Goal: Use online tool/utility: Utilize a website feature to perform a specific function

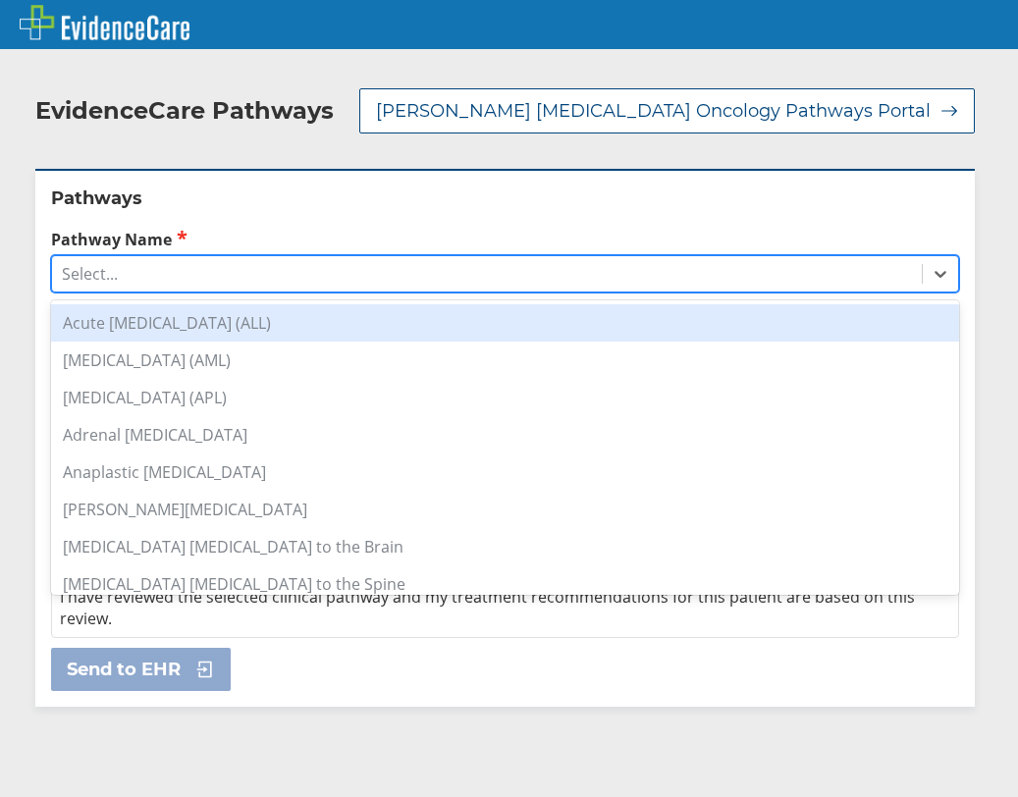
click at [226, 257] on div "Select..." at bounding box center [487, 273] width 870 height 33
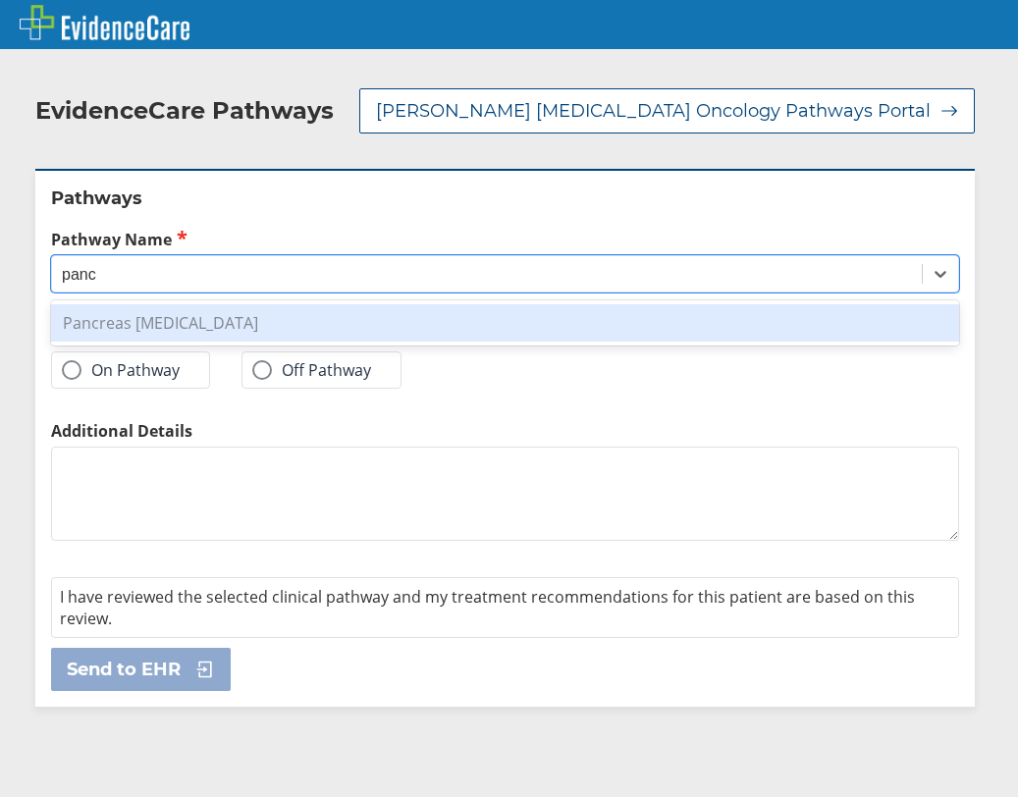
click at [206, 304] on div "Pancreas [MEDICAL_DATA]" at bounding box center [505, 322] width 908 height 37
type input "panc"
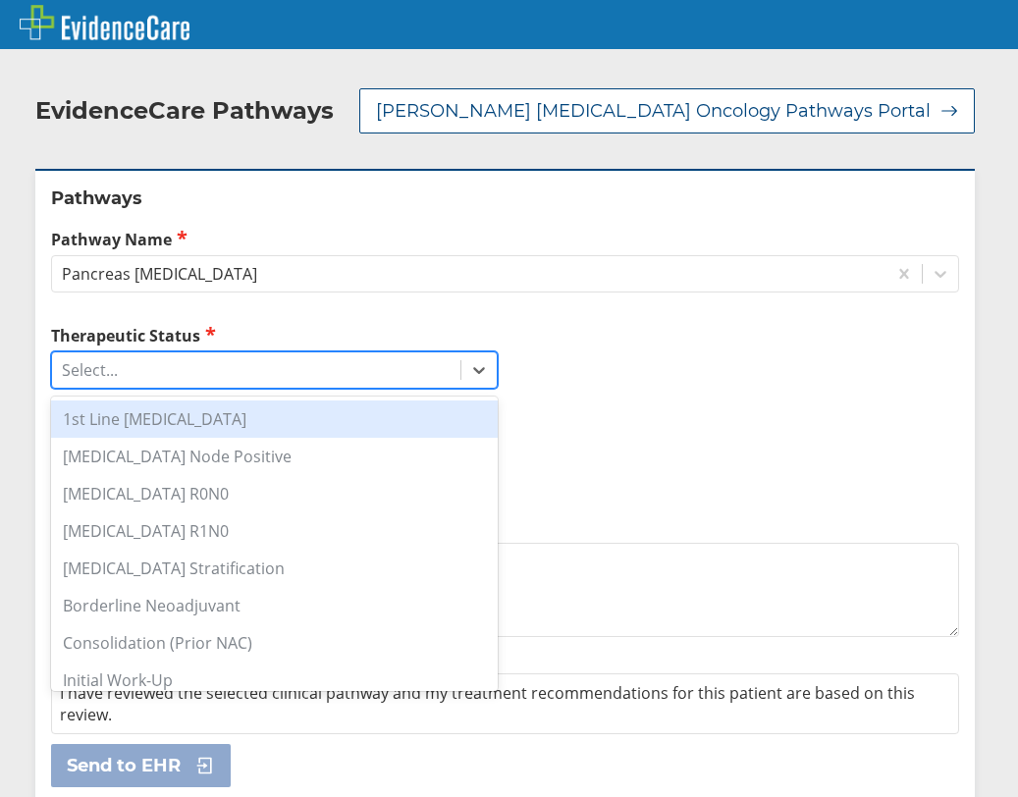
click at [165, 353] on div "Select..." at bounding box center [256, 369] width 408 height 33
click at [173, 400] on div "1st Line Systemic Therapy" at bounding box center [274, 418] width 447 height 37
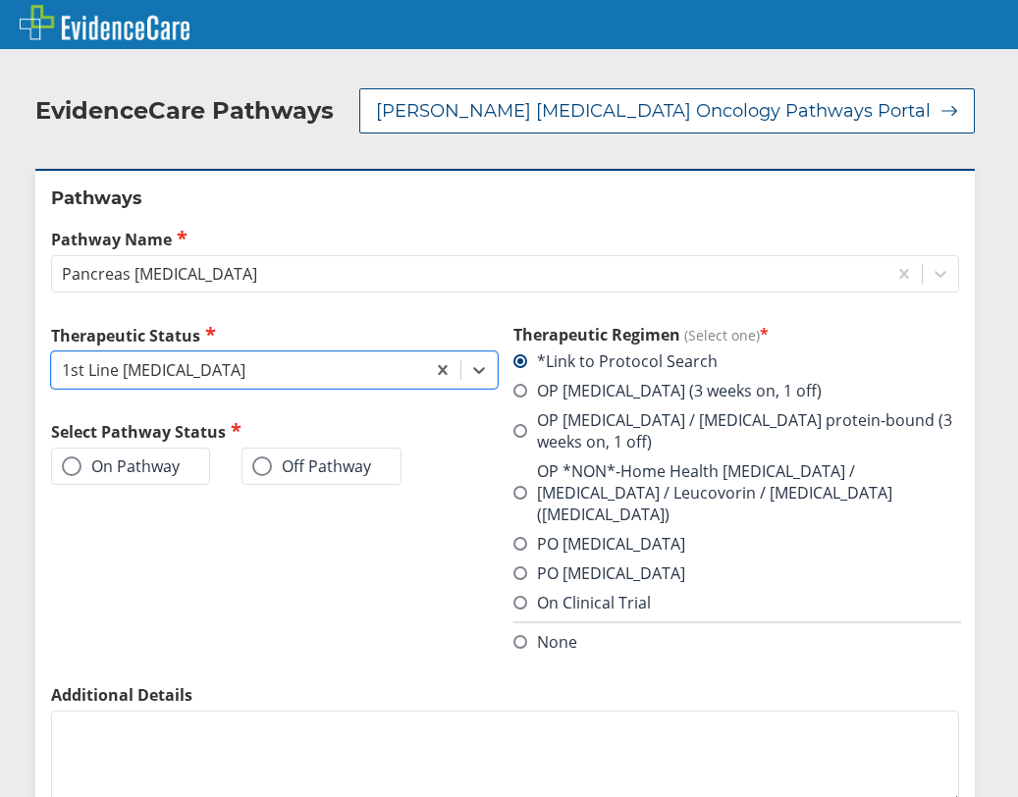
click at [544, 611] on div "Therapeutic Regimen (Select one) * *Link to Protocol Search OP gemcitabine (3 w…" at bounding box center [736, 504] width 447 height 360
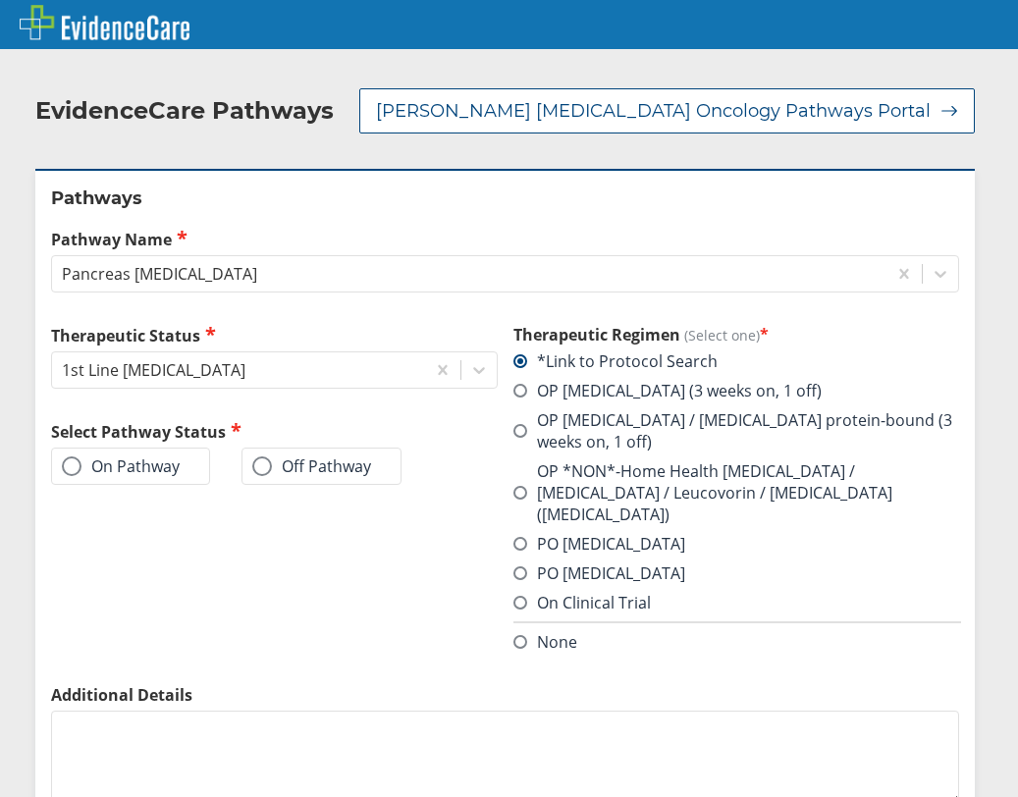
click at [557, 631] on label "None" at bounding box center [545, 642] width 64 height 22
click at [0, 0] on input "None" at bounding box center [0, 0] width 0 height 0
click at [120, 448] on div "On Pathway" at bounding box center [130, 466] width 159 height 37
click at [137, 456] on label "On Pathway" at bounding box center [121, 466] width 118 height 20
click at [0, 0] on input "On Pathway" at bounding box center [0, 0] width 0 height 0
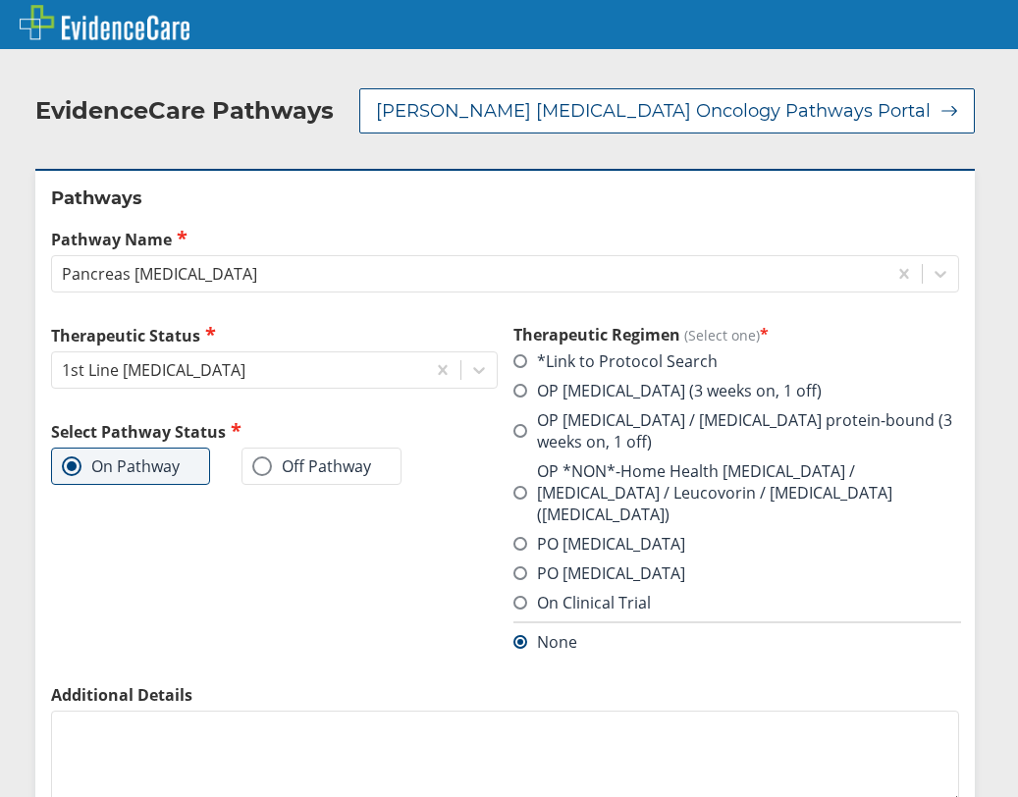
scroll to position [139, 0]
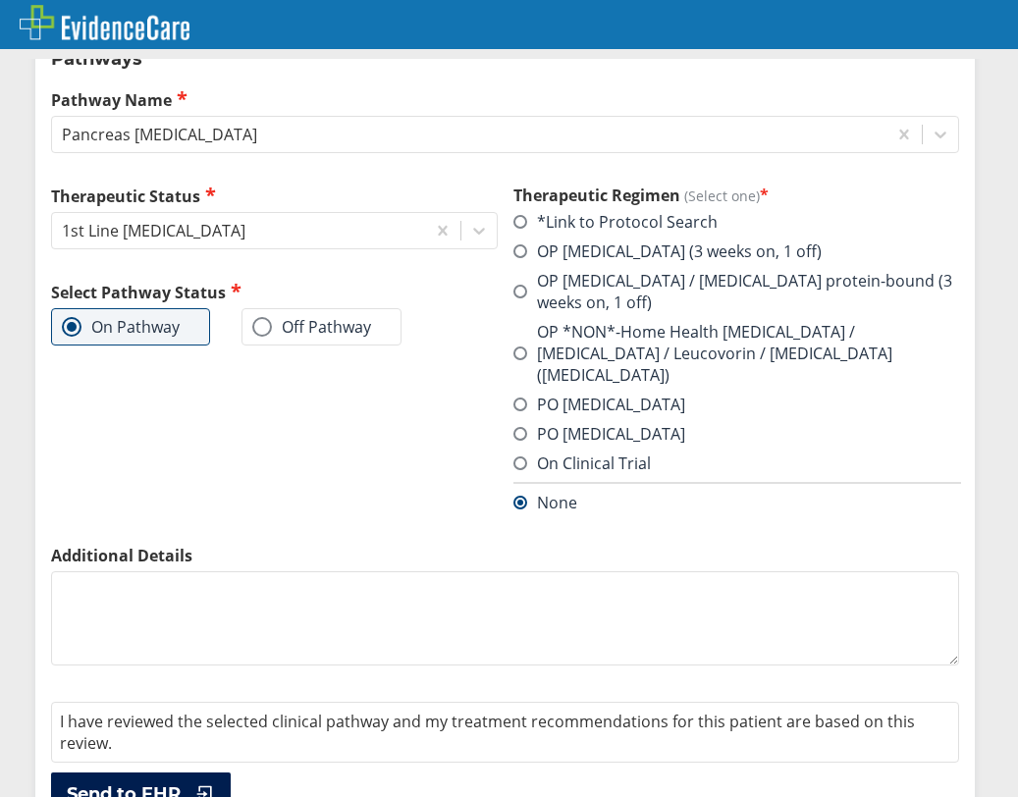
click at [154, 782] on span "Send to EHR" at bounding box center [124, 794] width 114 height 24
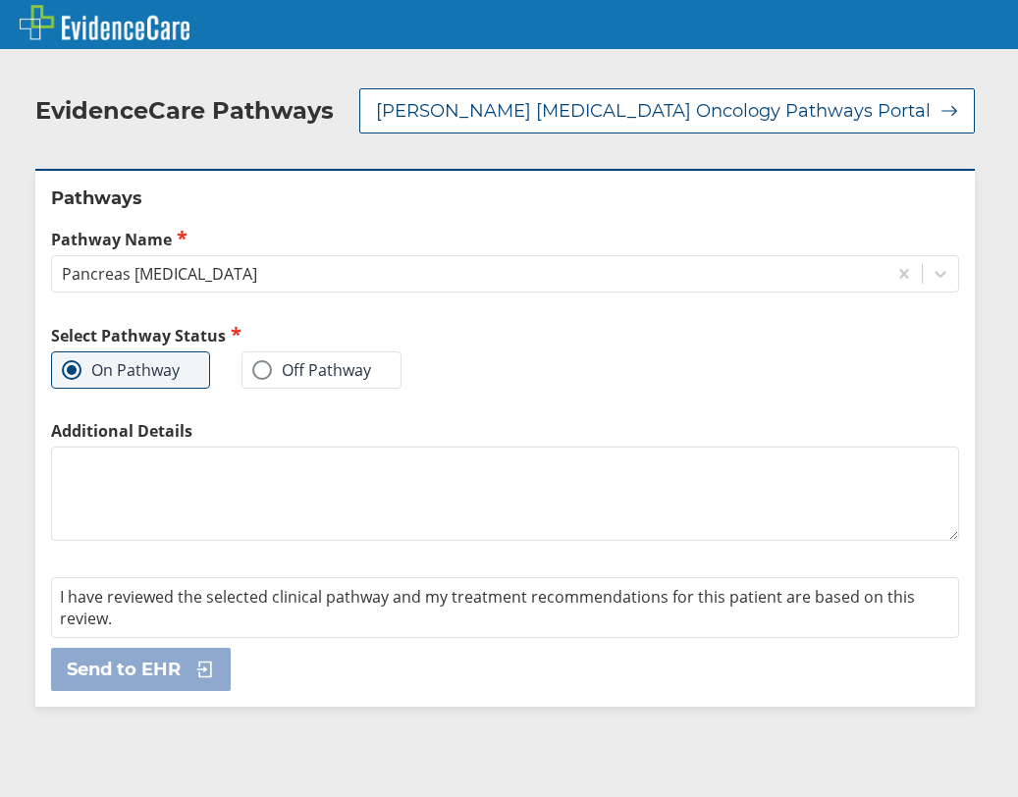
scroll to position [0, 0]
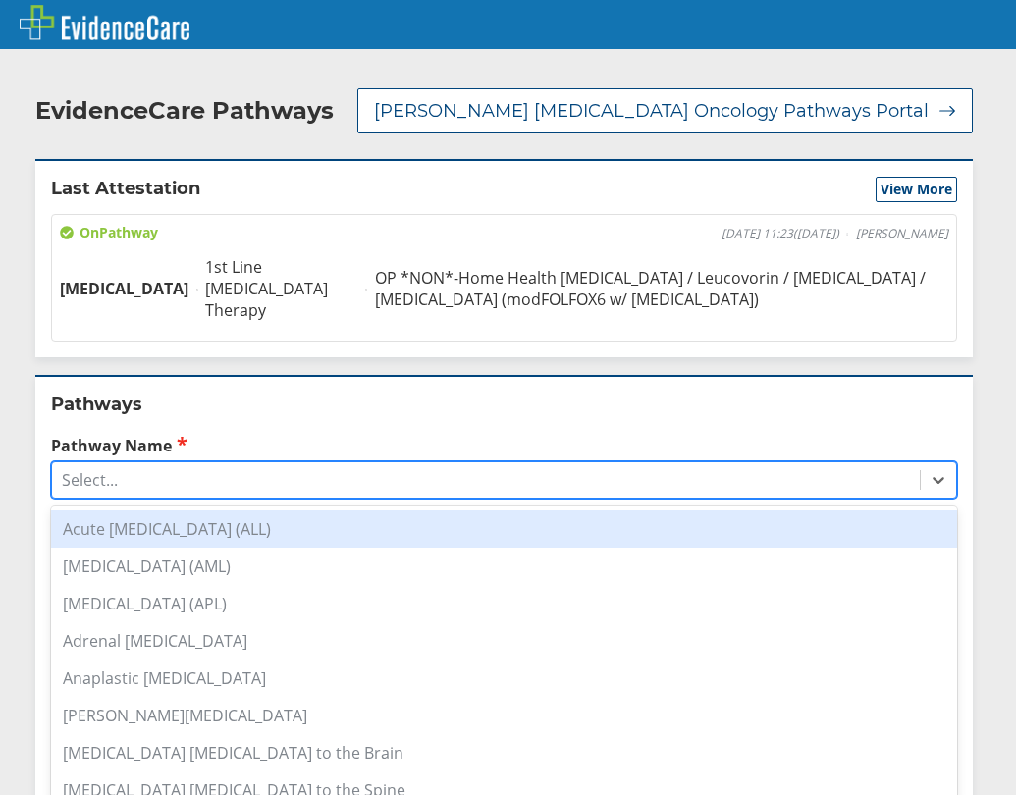
click at [312, 463] on div "Select..." at bounding box center [486, 479] width 868 height 33
